Goal: Information Seeking & Learning: Learn about a topic

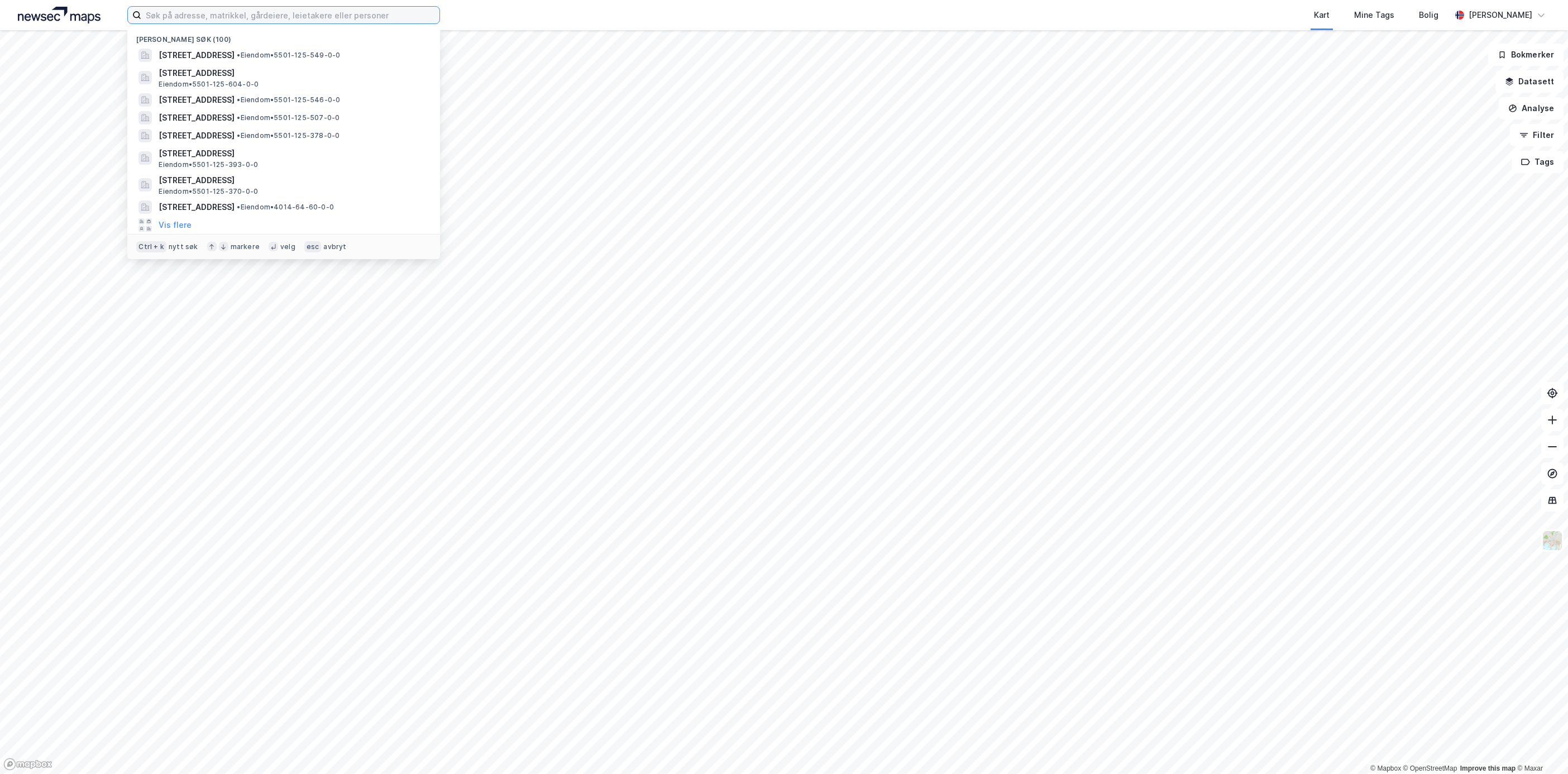
click at [225, 21] on input at bounding box center [290, 15] width 298 height 17
click at [276, 65] on div "[STREET_ADDRESS] • 5501-125-604-0-0" at bounding box center [284, 78] width 295 height 27
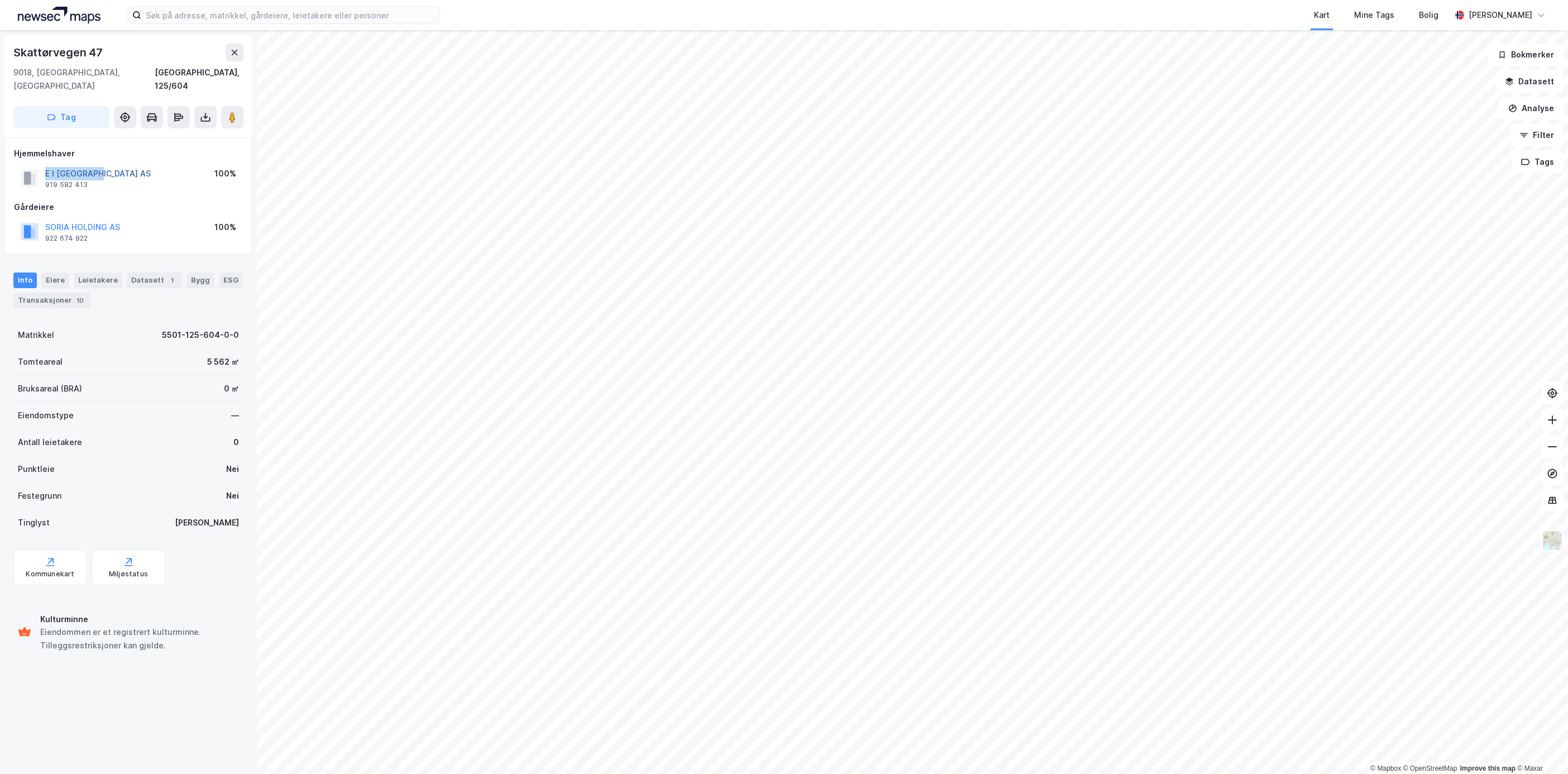
drag, startPoint x: 108, startPoint y: 162, endPoint x: 45, endPoint y: 154, distance: 63.5
click at [45, 165] on div "E I [GEOGRAPHIC_DATA] AS 919 582 413 100%" at bounding box center [128, 178] width 229 height 27
copy button "E I [GEOGRAPHIC_DATA] AS"
click at [232, 17] on input at bounding box center [290, 15] width 298 height 17
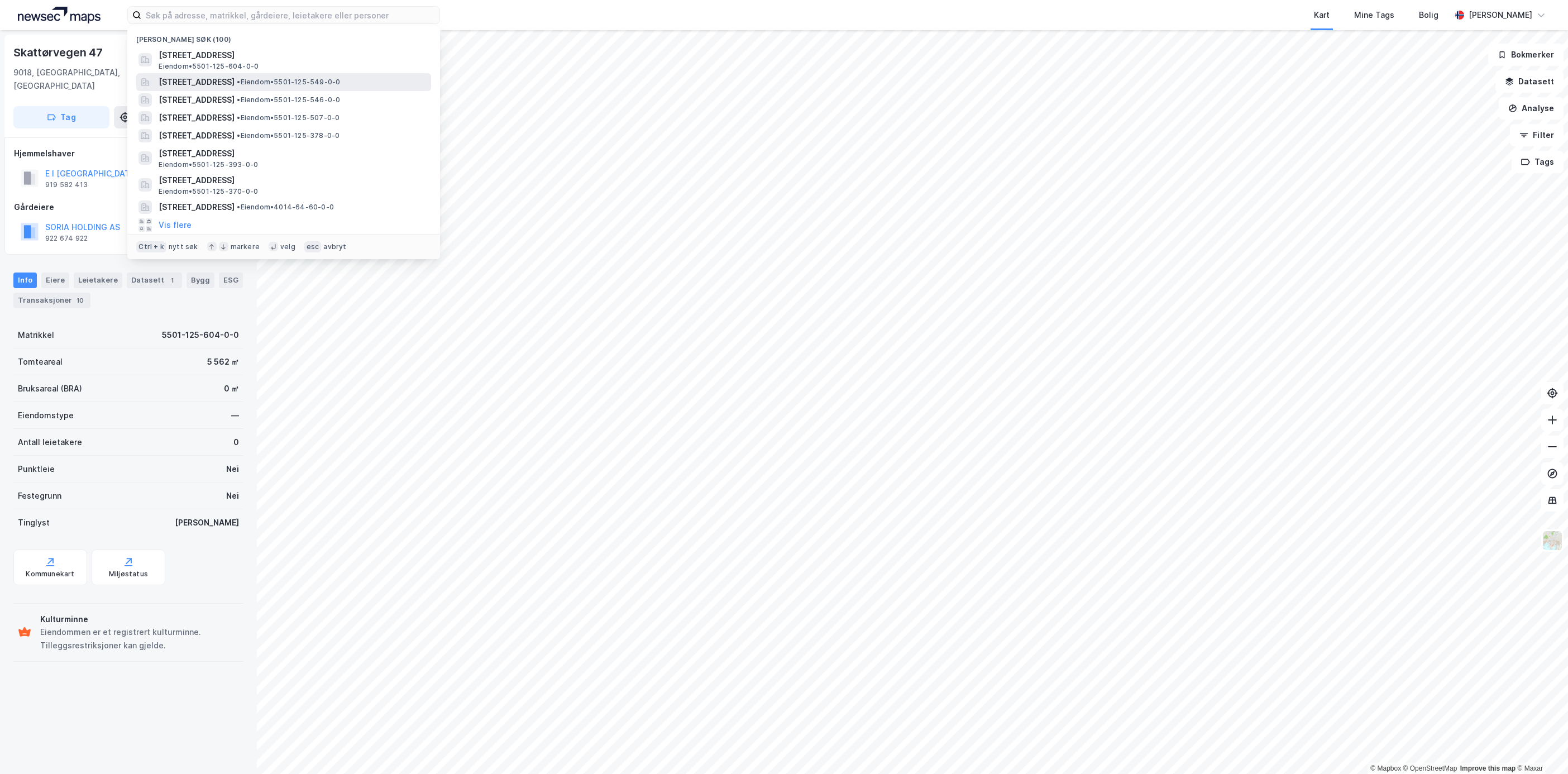
click at [235, 76] on span "[STREET_ADDRESS]" at bounding box center [196, 82] width 76 height 13
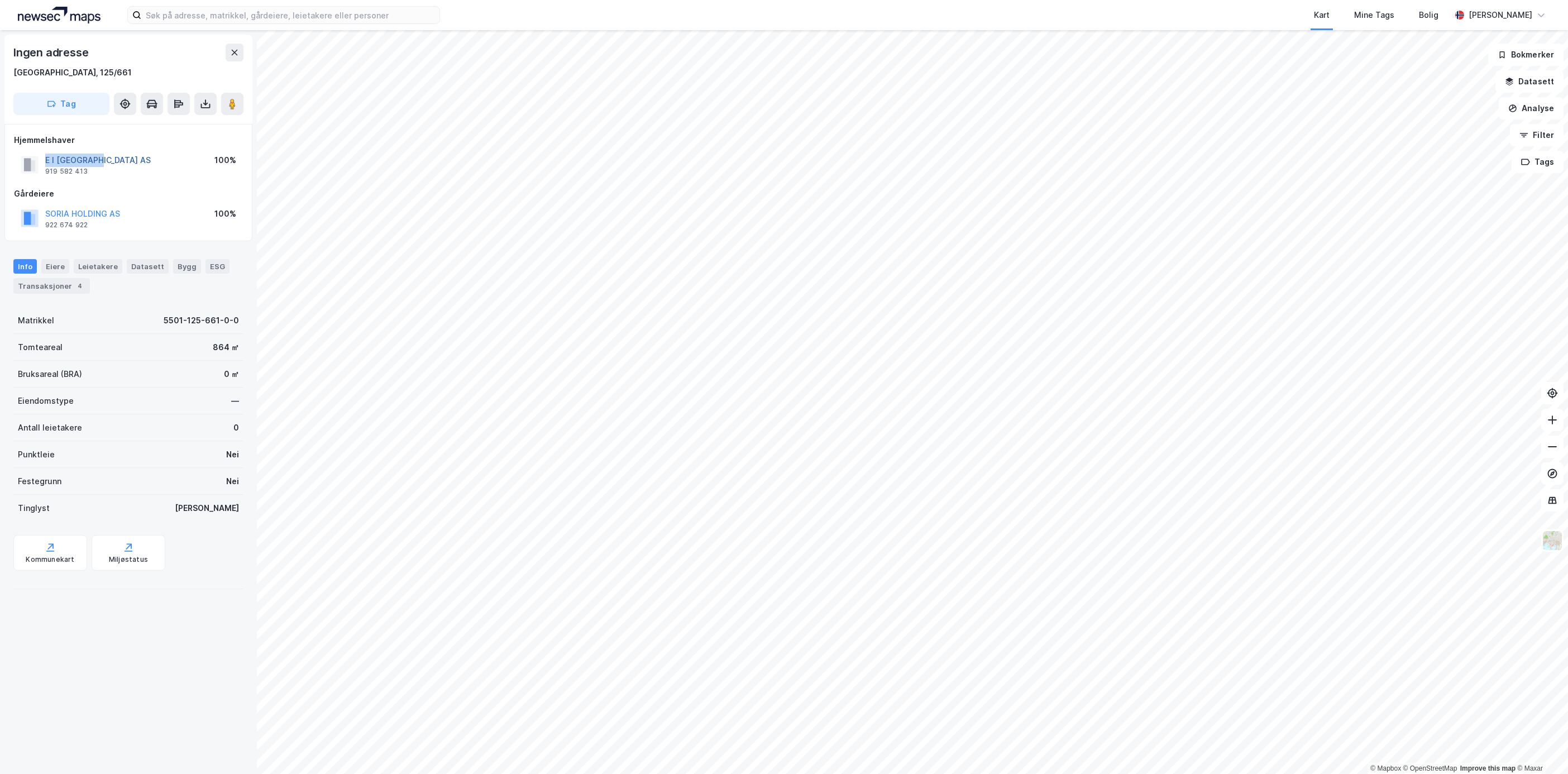
drag, startPoint x: 116, startPoint y: 164, endPoint x: 45, endPoint y: 163, distance: 71.0
click at [45, 163] on div "E I [GEOGRAPHIC_DATA] AS 919 582 413 100%" at bounding box center [128, 165] width 229 height 27
copy button "E I [GEOGRAPHIC_DATA] AS"
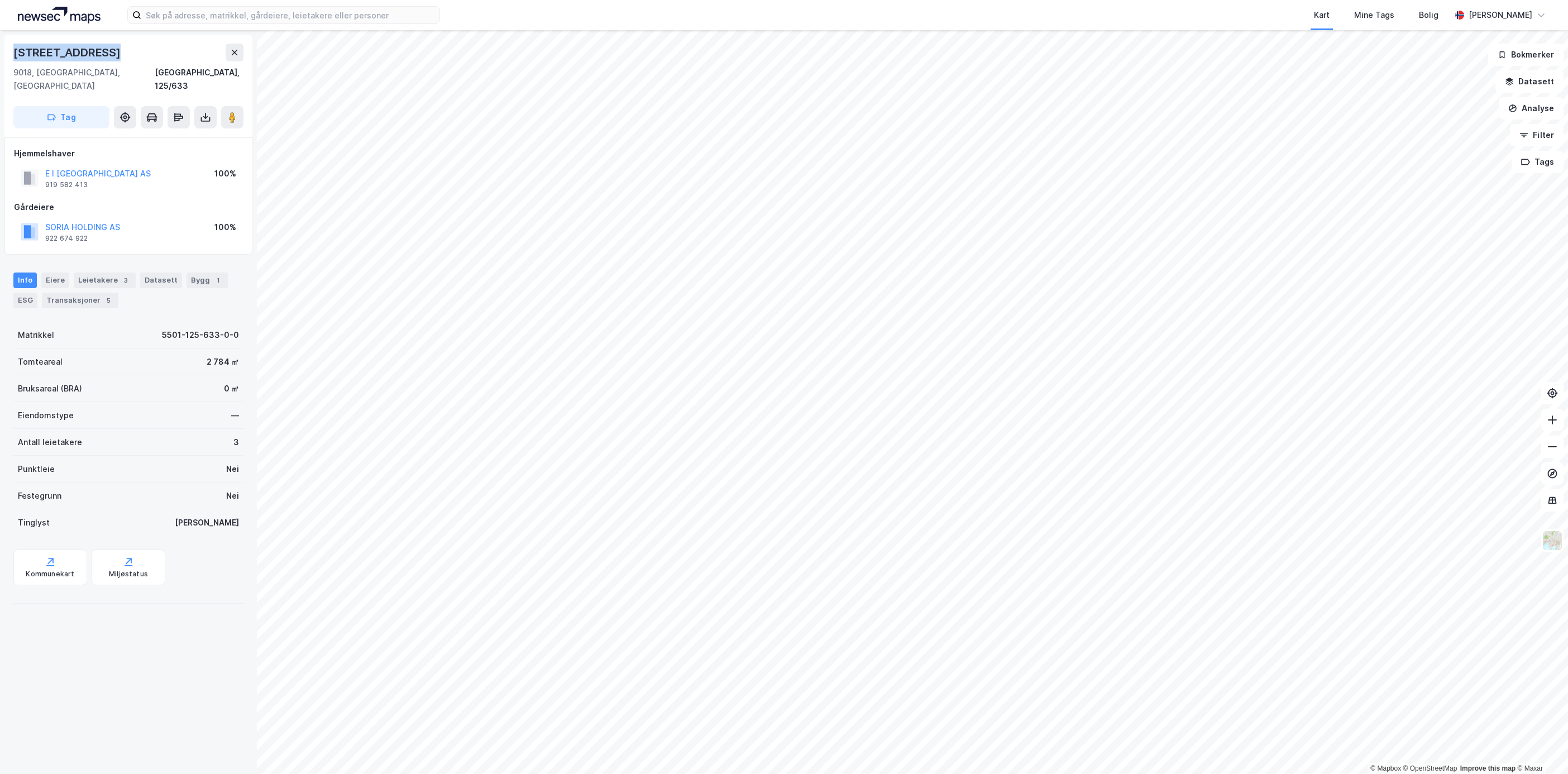
drag, startPoint x: 117, startPoint y: 53, endPoint x: 13, endPoint y: 54, distance: 104.0
click at [13, 54] on div "[STREET_ADDRESS]" at bounding box center [128, 53] width 230 height 18
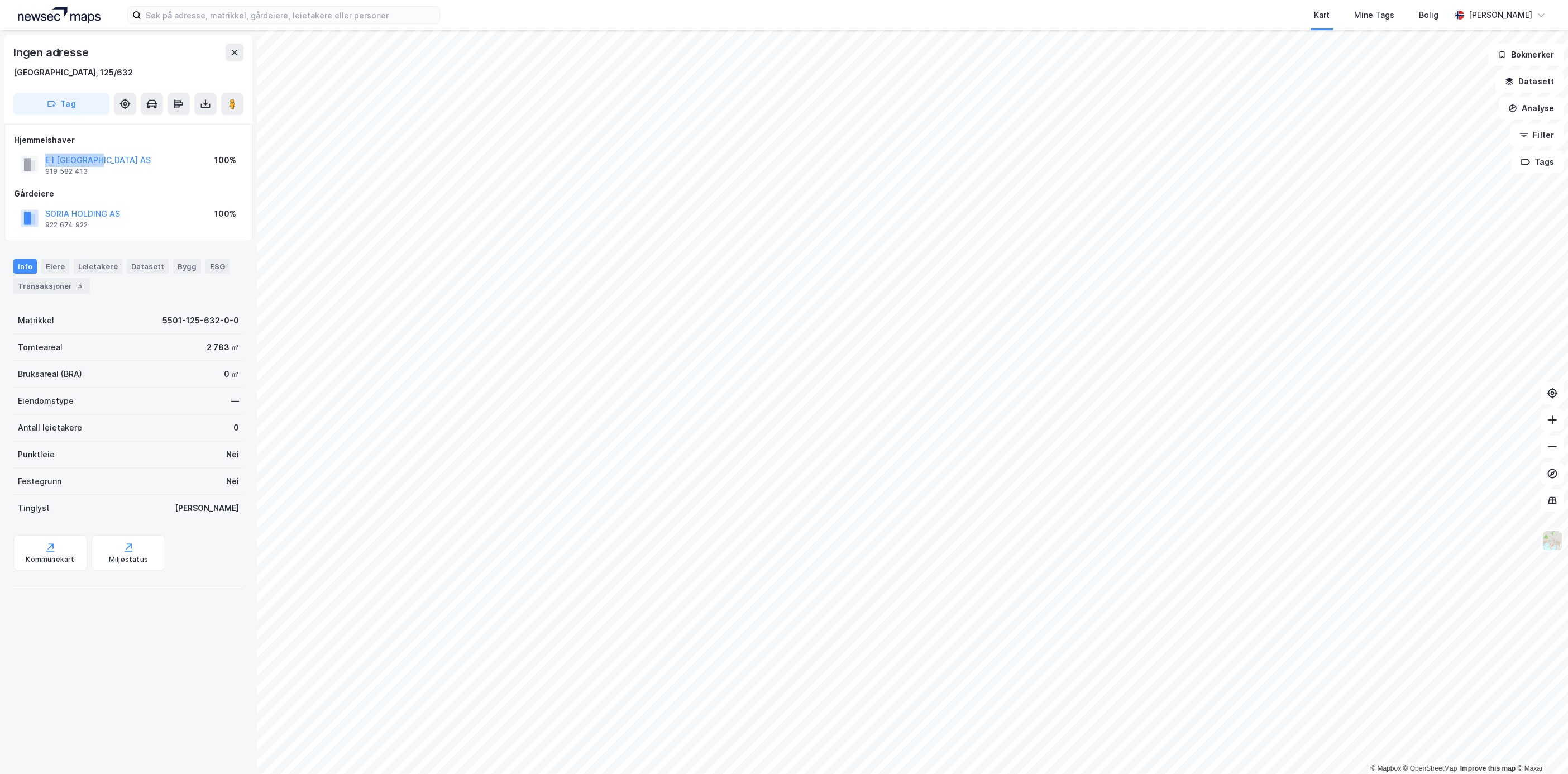
drag, startPoint x: 108, startPoint y: 162, endPoint x: 44, endPoint y: 156, distance: 64.3
click at [44, 156] on div "E I [GEOGRAPHIC_DATA] AS 919 582 413 100%" at bounding box center [128, 165] width 229 height 27
copy button "E I [GEOGRAPHIC_DATA] AS"
click at [251, 6] on label at bounding box center [284, 15] width 313 height 18
click at [251, 7] on input at bounding box center [290, 15] width 298 height 17
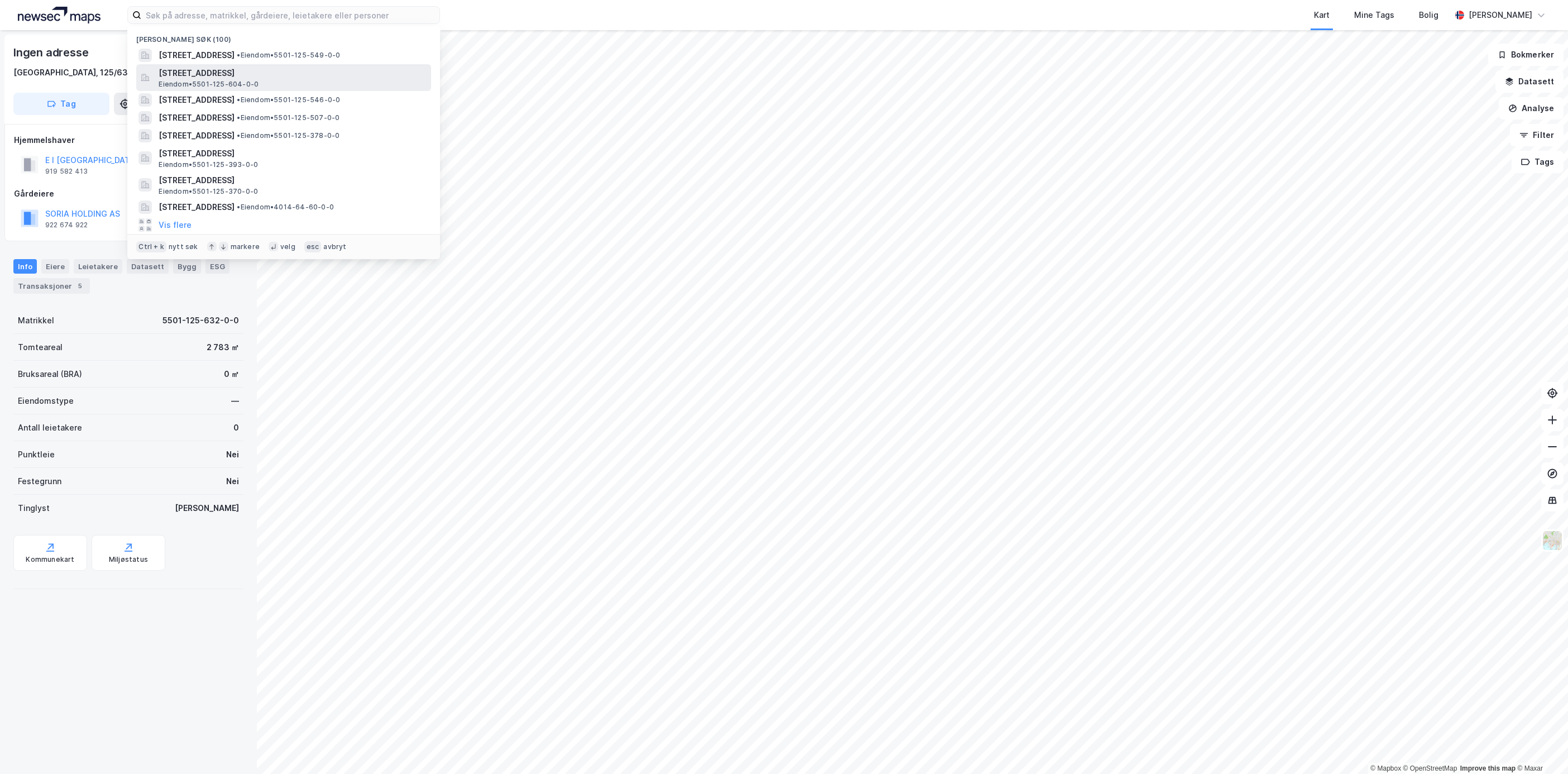
click at [299, 67] on span "[STREET_ADDRESS]" at bounding box center [293, 73] width 268 height 13
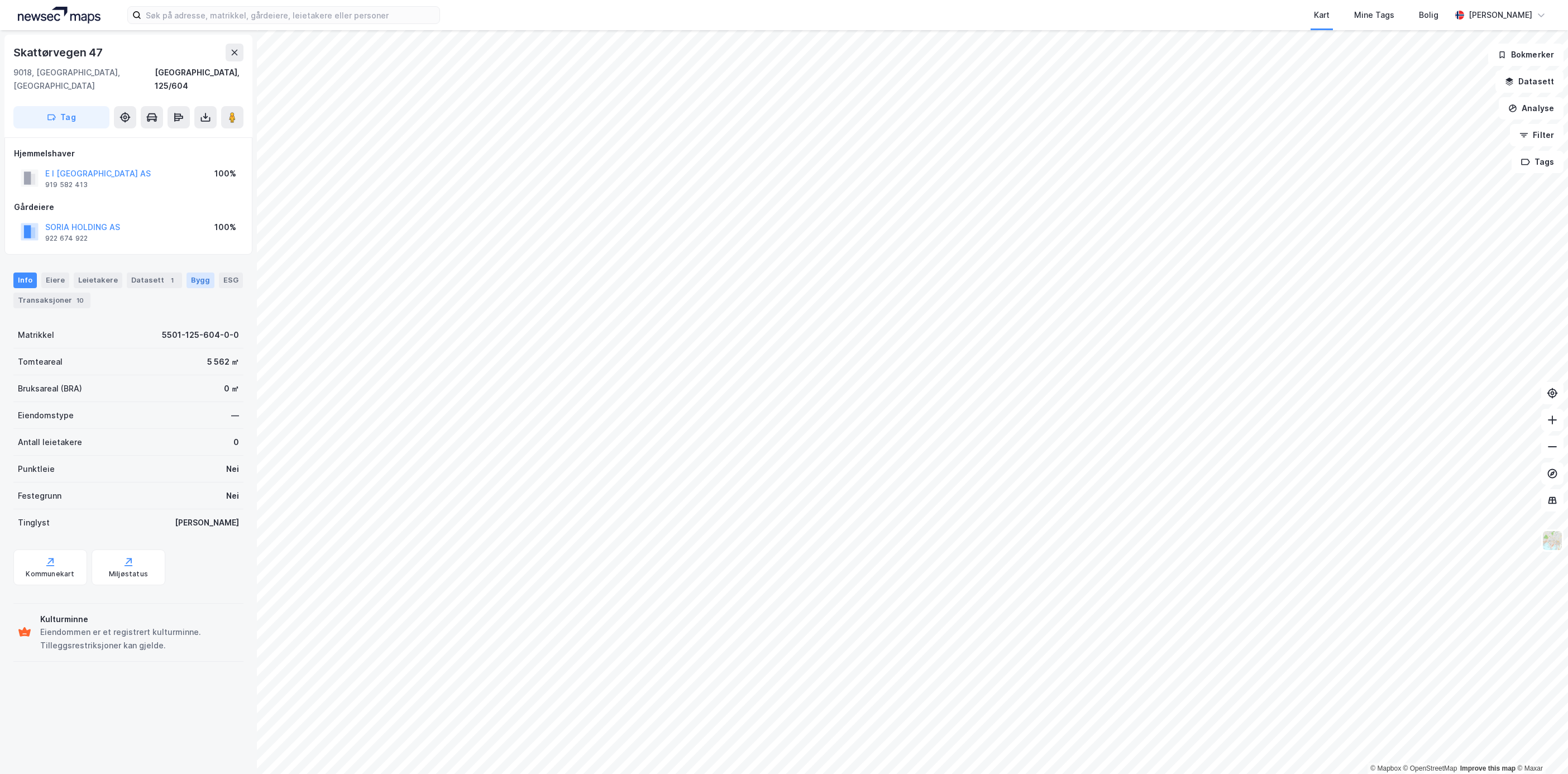
click at [196, 273] on div "Bygg" at bounding box center [200, 281] width 28 height 16
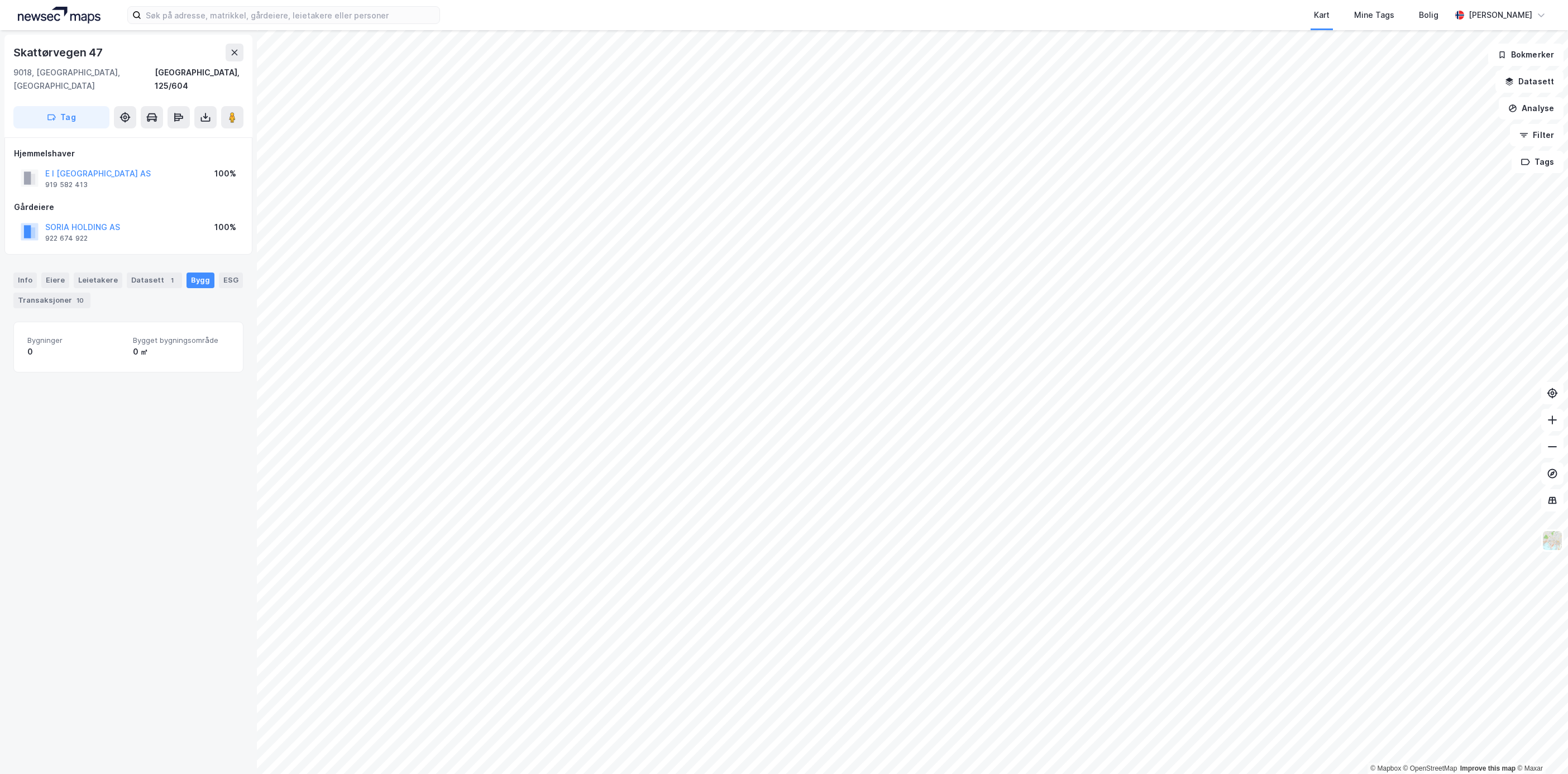
click at [27, 259] on div "Info [PERSON_NAME] Datasett 1 Bygg ESG Transaksjoner 10" at bounding box center [128, 286] width 257 height 54
click at [30, 273] on div "Info" at bounding box center [25, 281] width 23 height 16
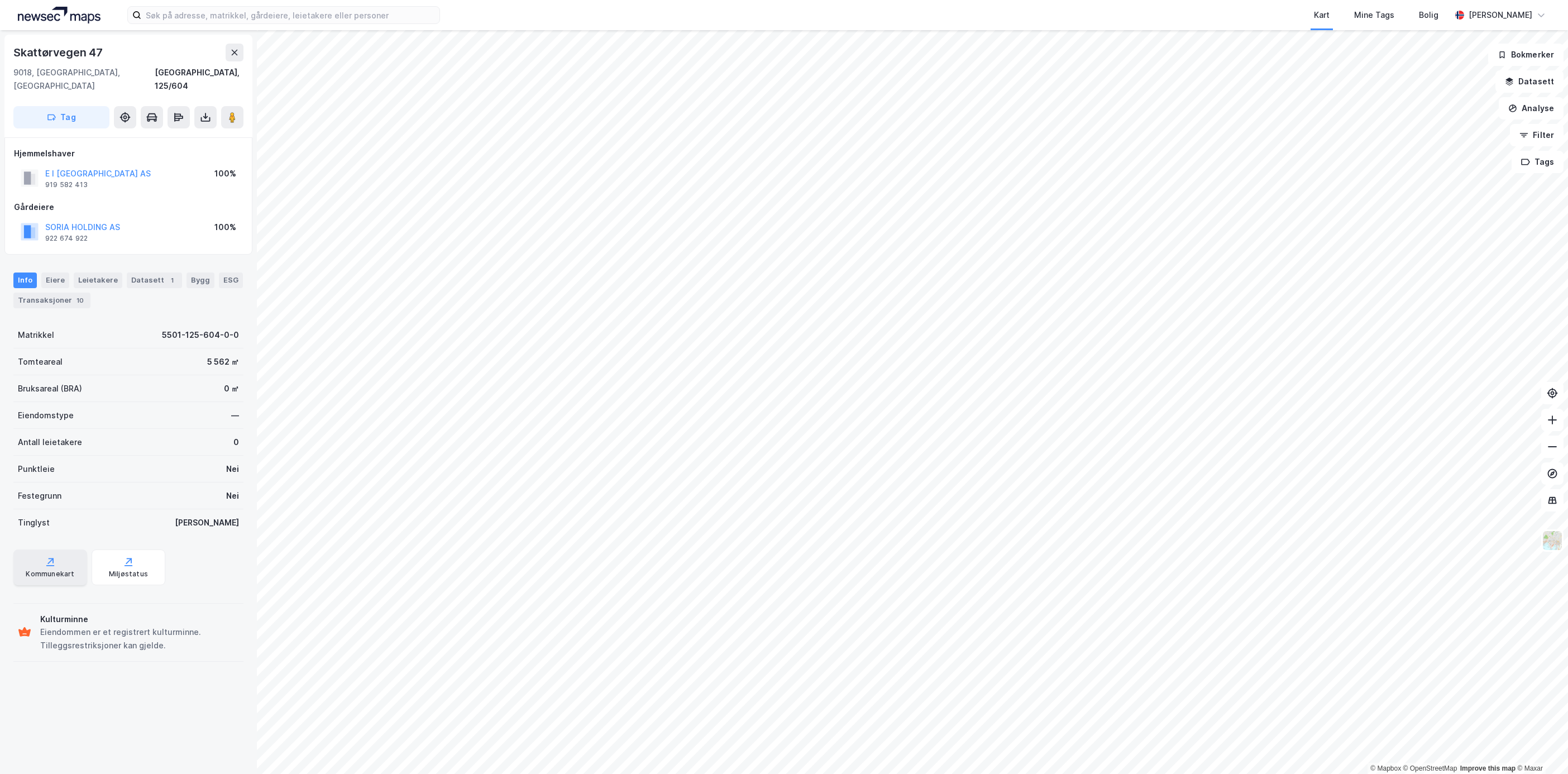
click at [57, 549] on div "Kommunekart" at bounding box center [50, 567] width 74 height 36
